Goal: Task Accomplishment & Management: Complete application form

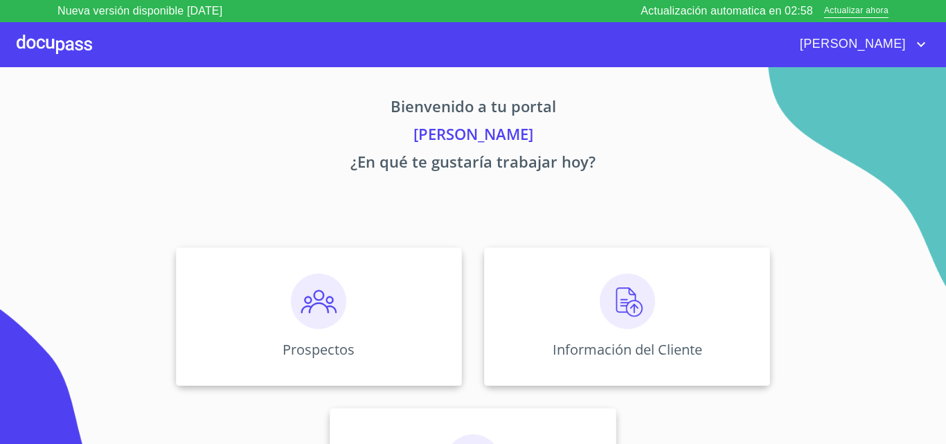
scroll to position [91, 0]
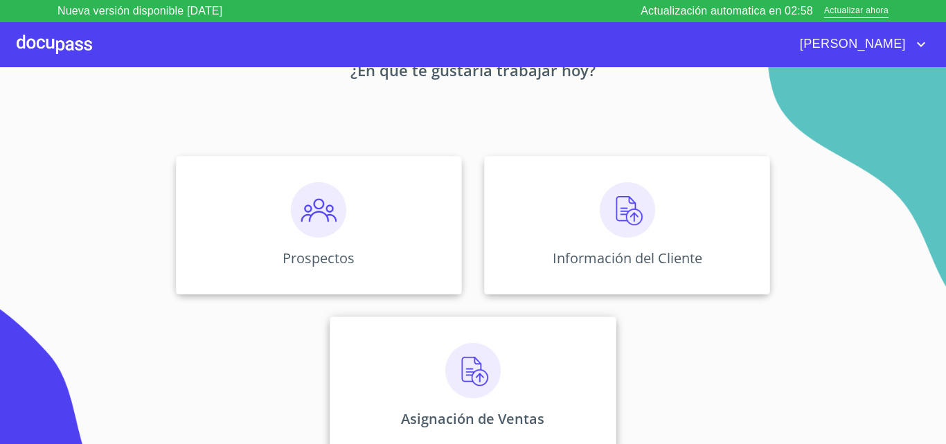
click at [388, 398] on div "Asignación de Ventas" at bounding box center [473, 385] width 286 height 139
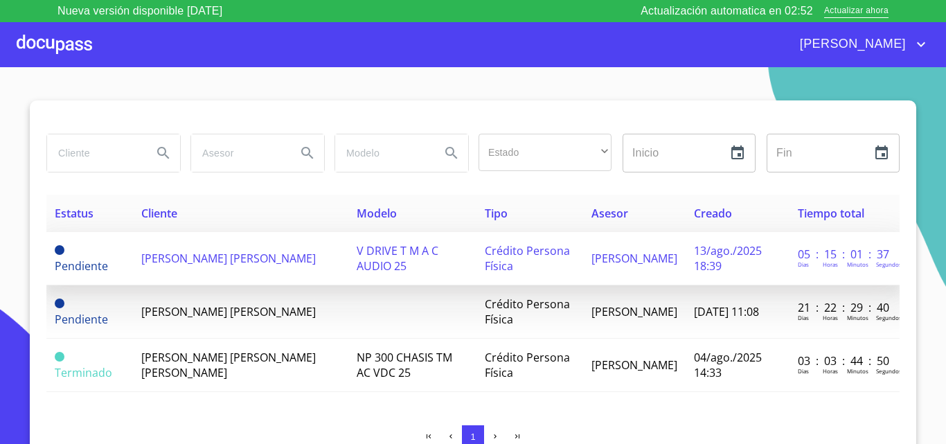
click at [191, 260] on td "[PERSON_NAME] [PERSON_NAME]" at bounding box center [240, 258] width 215 height 53
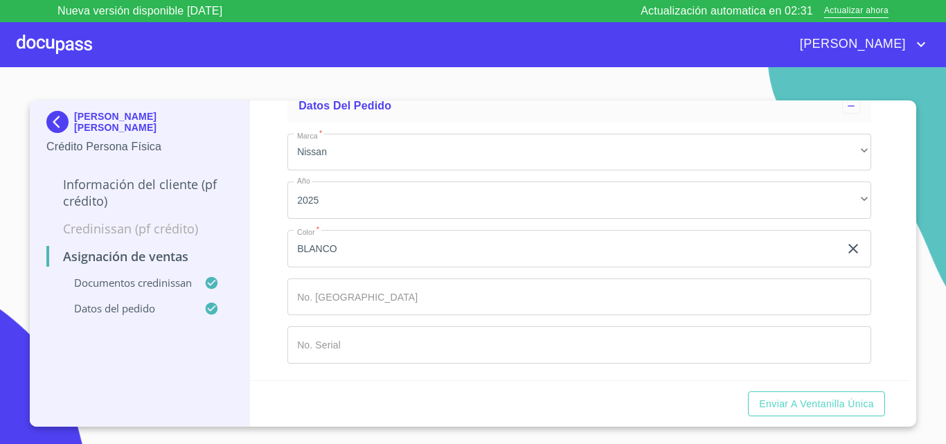
scroll to position [927, 0]
click at [811, 400] on span "Enviar a Ventanilla única" at bounding box center [816, 403] width 115 height 17
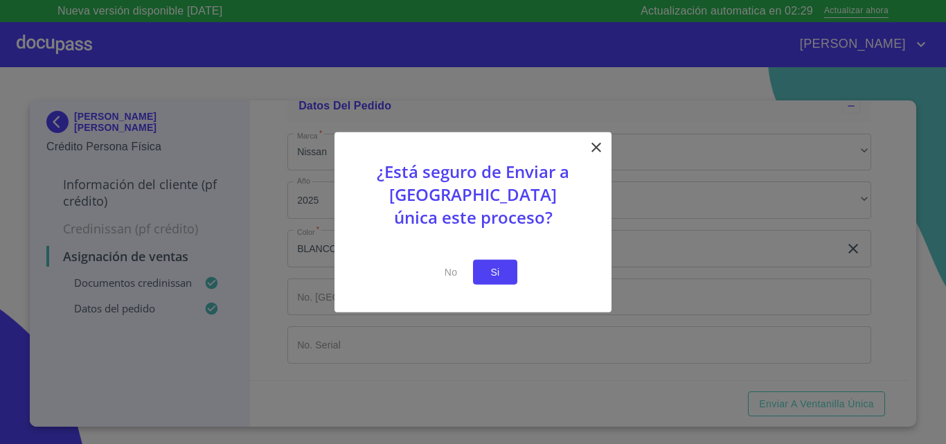
click at [499, 274] on span "Si" at bounding box center [495, 271] width 22 height 17
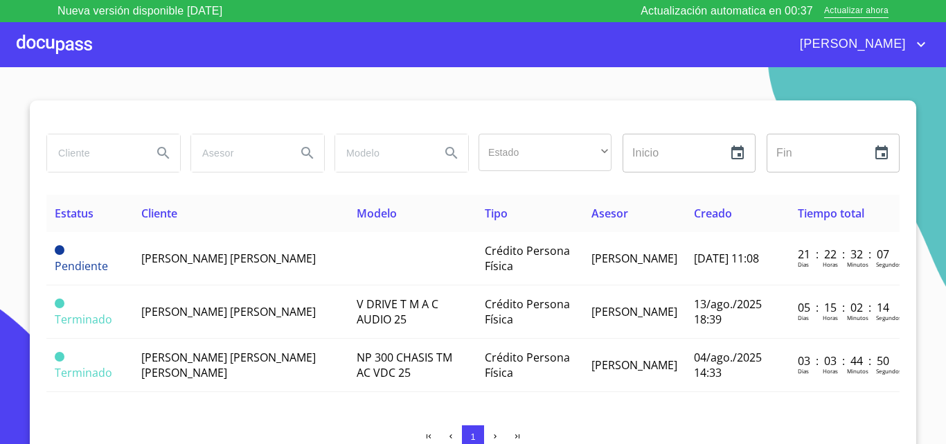
click at [675, 82] on section "Estado ​ ​ Inicio ​ Fin ​ Estatus Cliente Modelo Tipo Asesor Creado Tiempo tota…" at bounding box center [473, 266] width 946 height 399
